Goal: Find contact information: Find contact information

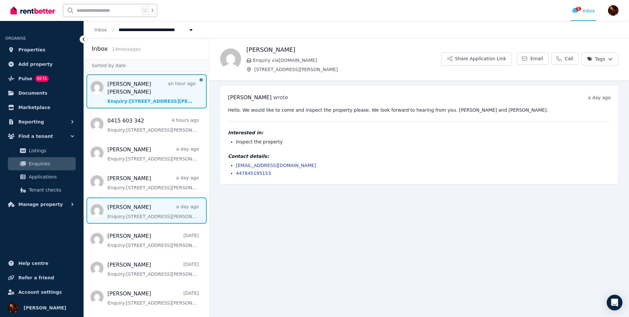
click at [131, 89] on span "Message list" at bounding box center [147, 91] width 126 height 34
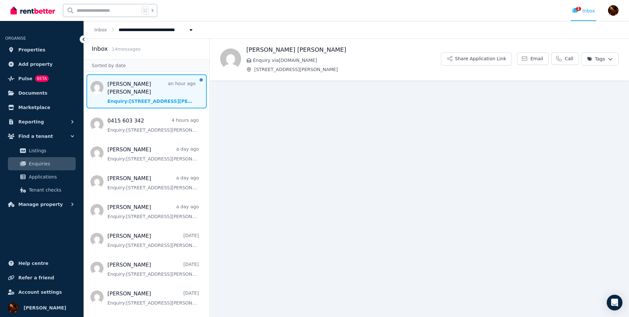
click at [254, 47] on h1 "[PERSON_NAME] [PERSON_NAME]" at bounding box center [344, 49] width 195 height 9
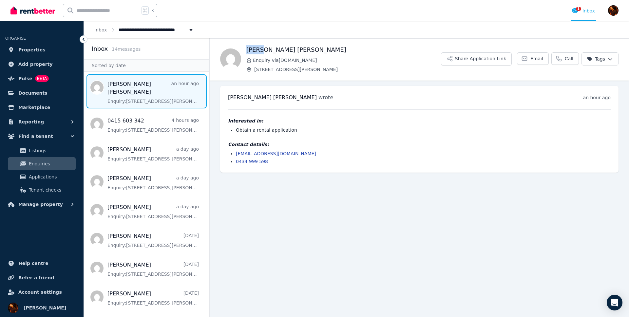
copy h1 "Mahra"
copy link "[EMAIL_ADDRESS][DOMAIN_NAME]"
drag, startPoint x: 274, startPoint y: 193, endPoint x: 260, endPoint y: 175, distance: 23.1
click at [274, 193] on main "Back [PERSON_NAME] [PERSON_NAME] Enquiry via [DOMAIN_NAME] [STREET_ADDRESS][PER…" at bounding box center [420, 177] width 420 height 279
copy link "0434 999 598"
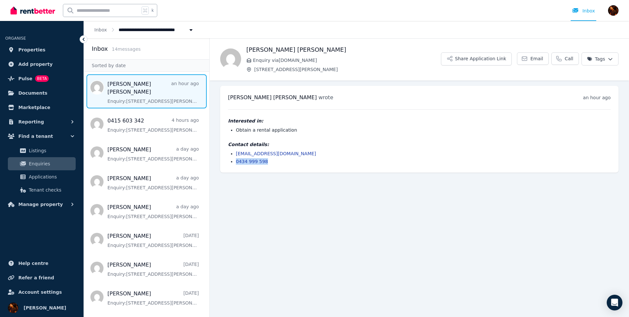
drag, startPoint x: 307, startPoint y: 160, endPoint x: 298, endPoint y: 164, distance: 9.5
click at [307, 160] on li "0434 999 598" at bounding box center [423, 161] width 375 height 7
drag, startPoint x: 248, startPoint y: 50, endPoint x: 337, endPoint y: 53, distance: 89.6
click at [337, 53] on h1 "[PERSON_NAME] [PERSON_NAME]" at bounding box center [344, 49] width 195 height 9
copy h1 "[PERSON_NAME] [PERSON_NAME]"
